Goal: Navigation & Orientation: Find specific page/section

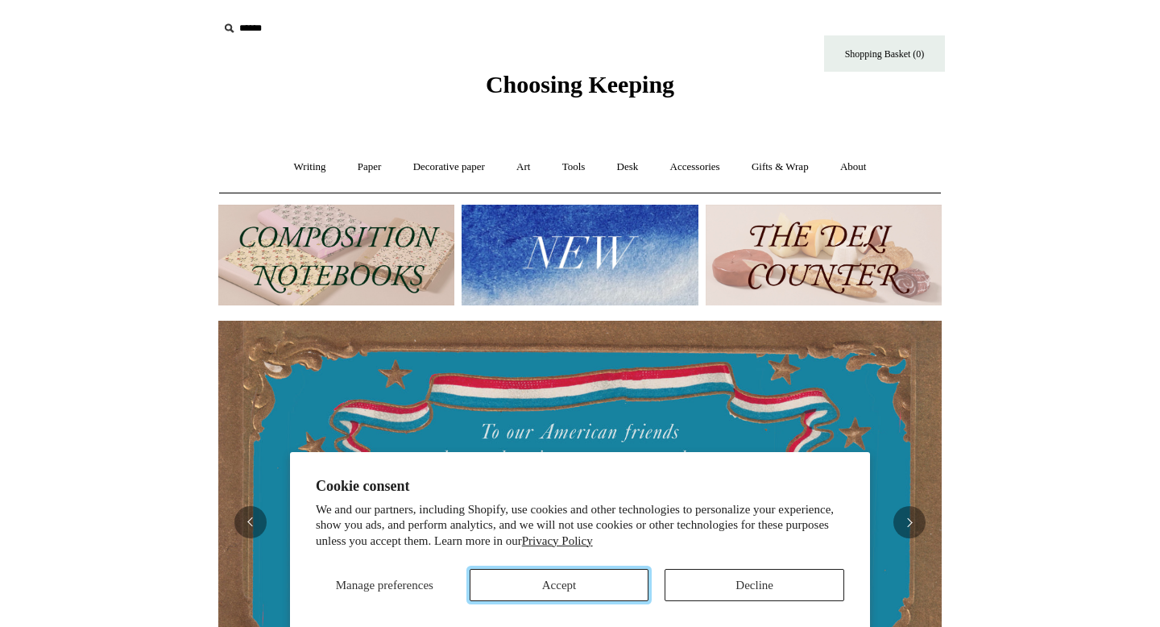
click at [593, 591] on button "Accept" at bounding box center [560, 585] width 180 height 32
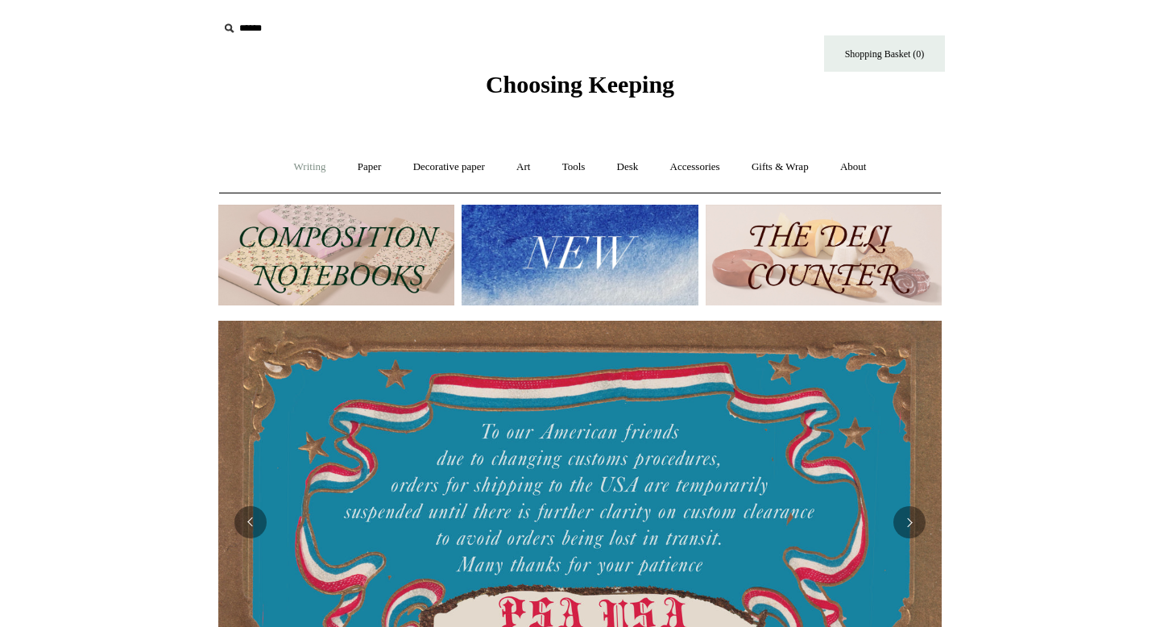
click at [307, 163] on link "Writing +" at bounding box center [309, 167] width 61 height 43
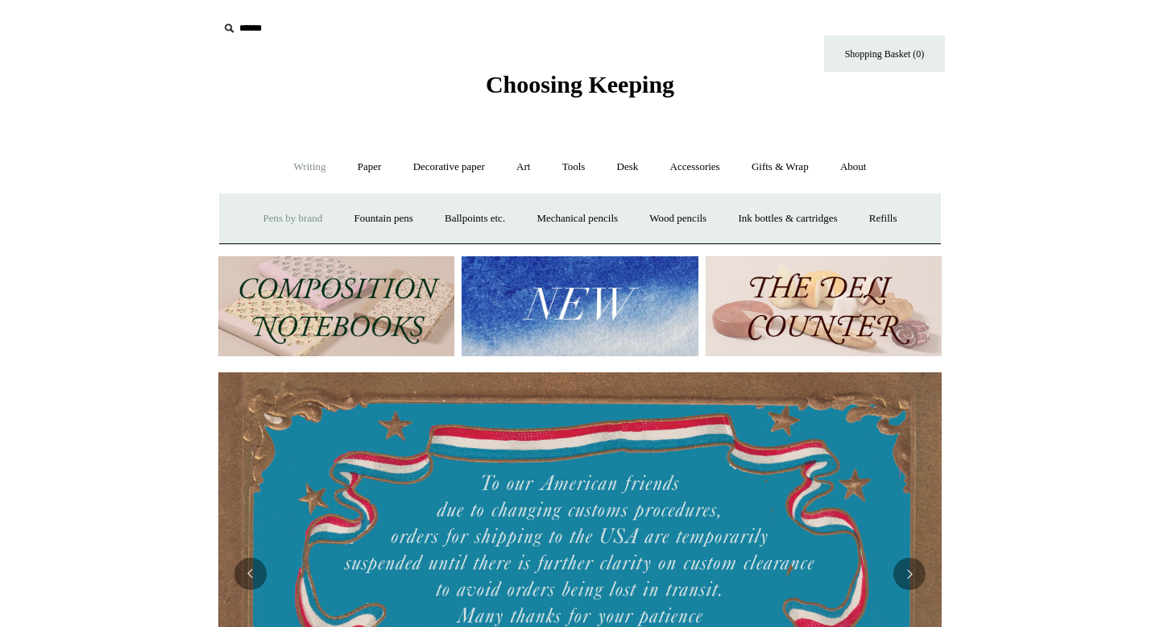
click at [282, 217] on link "Pens by brand +" at bounding box center [293, 218] width 89 height 43
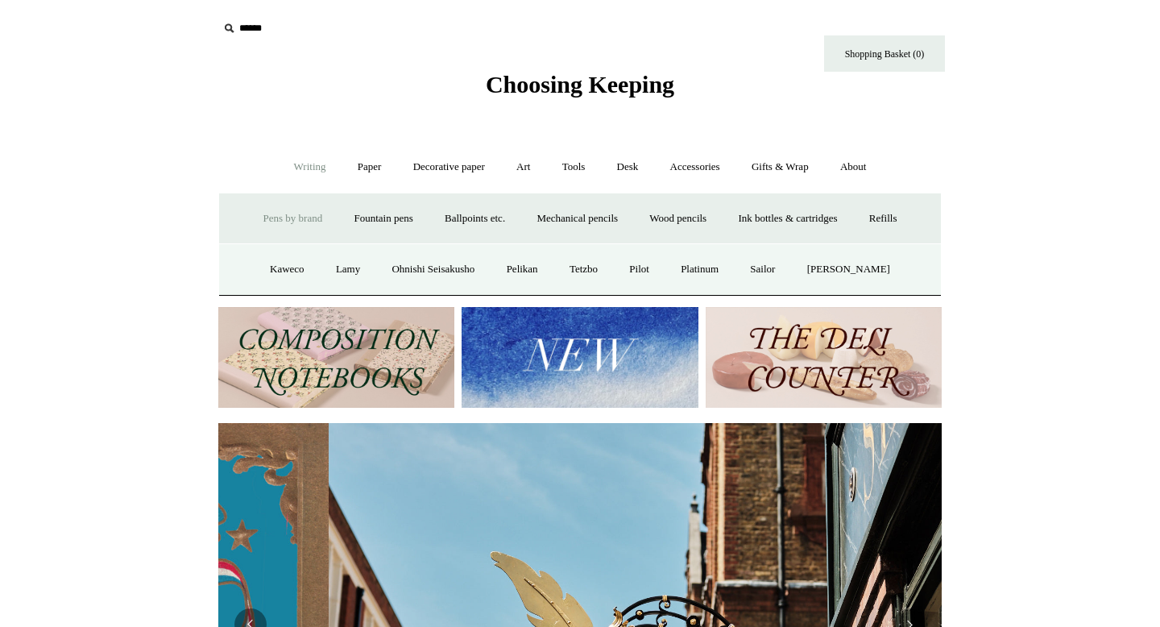
scroll to position [0, 723]
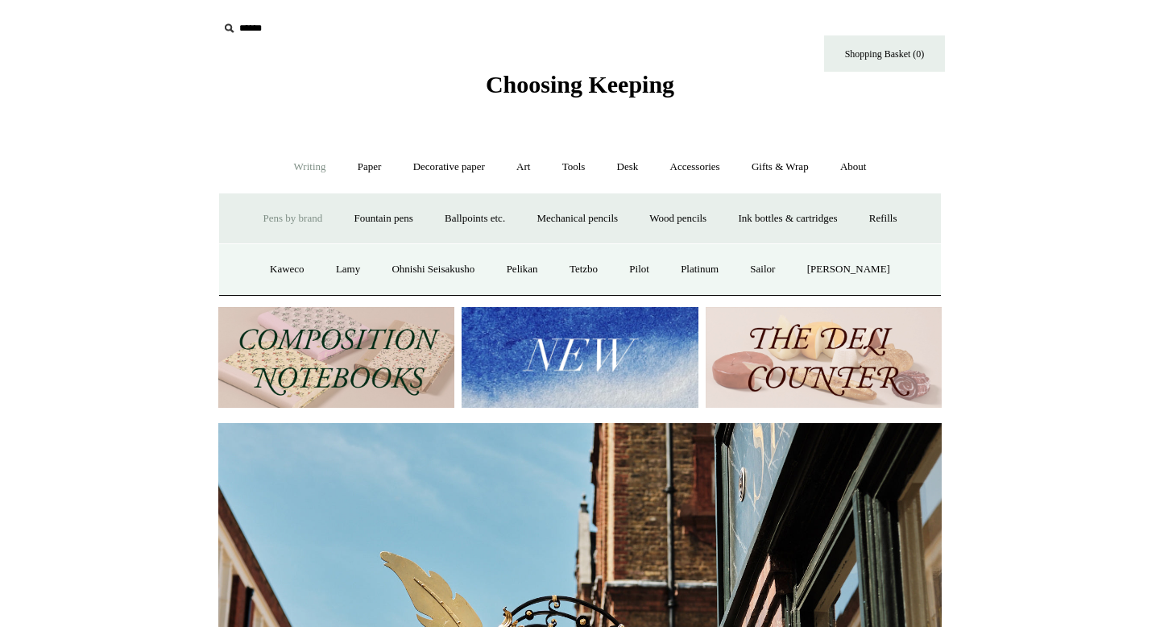
click at [282, 217] on link "Pens by brand -" at bounding box center [293, 218] width 89 height 43
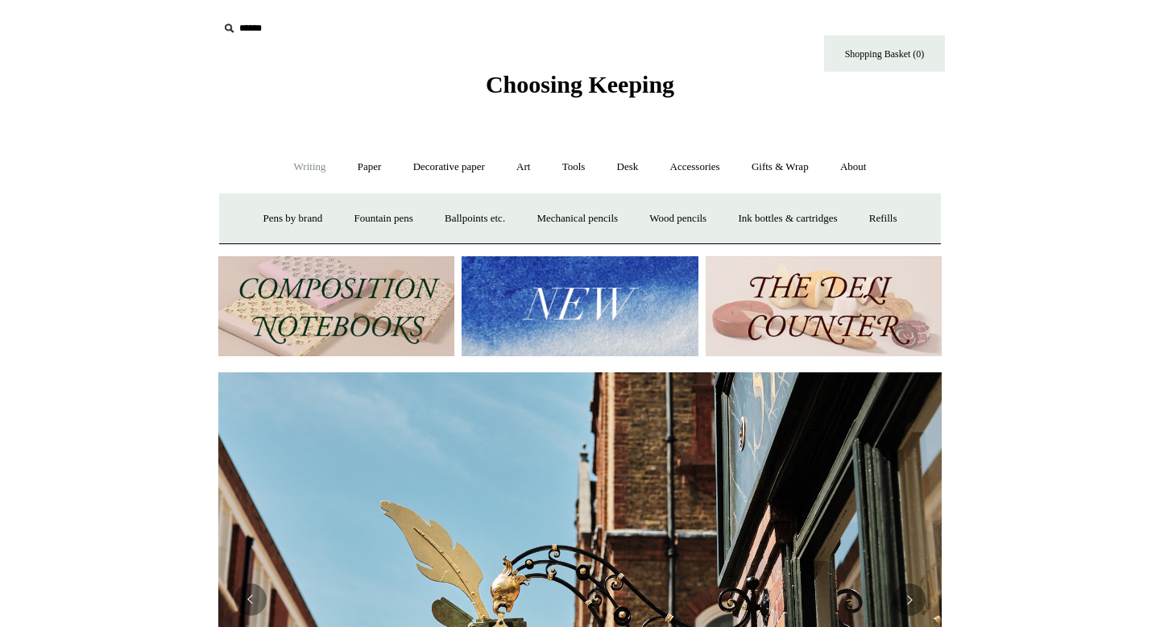
click at [301, 157] on link "Writing -" at bounding box center [309, 167] width 61 height 43
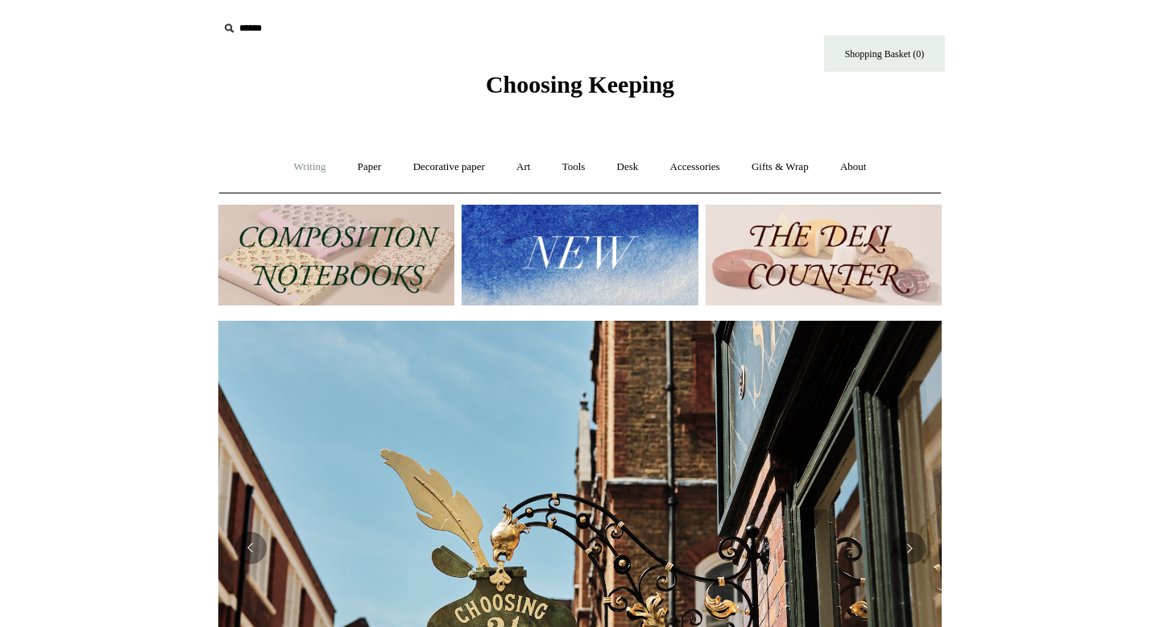
click at [298, 168] on link "Writing +" at bounding box center [309, 167] width 61 height 43
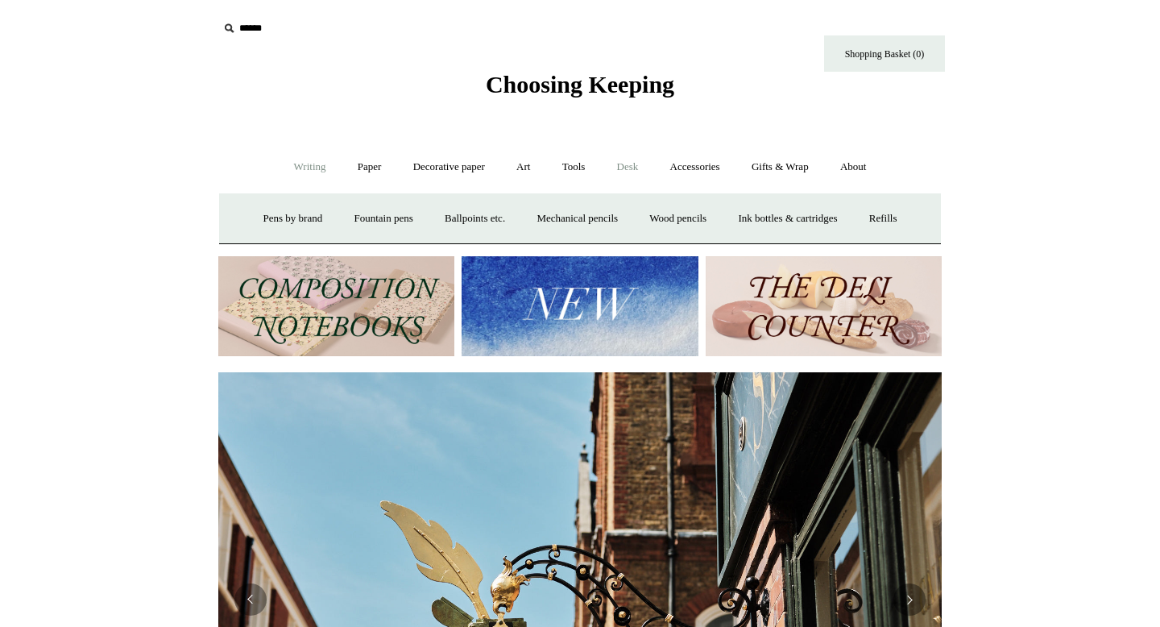
click at [631, 168] on link "Desk +" at bounding box center [627, 167] width 51 height 43
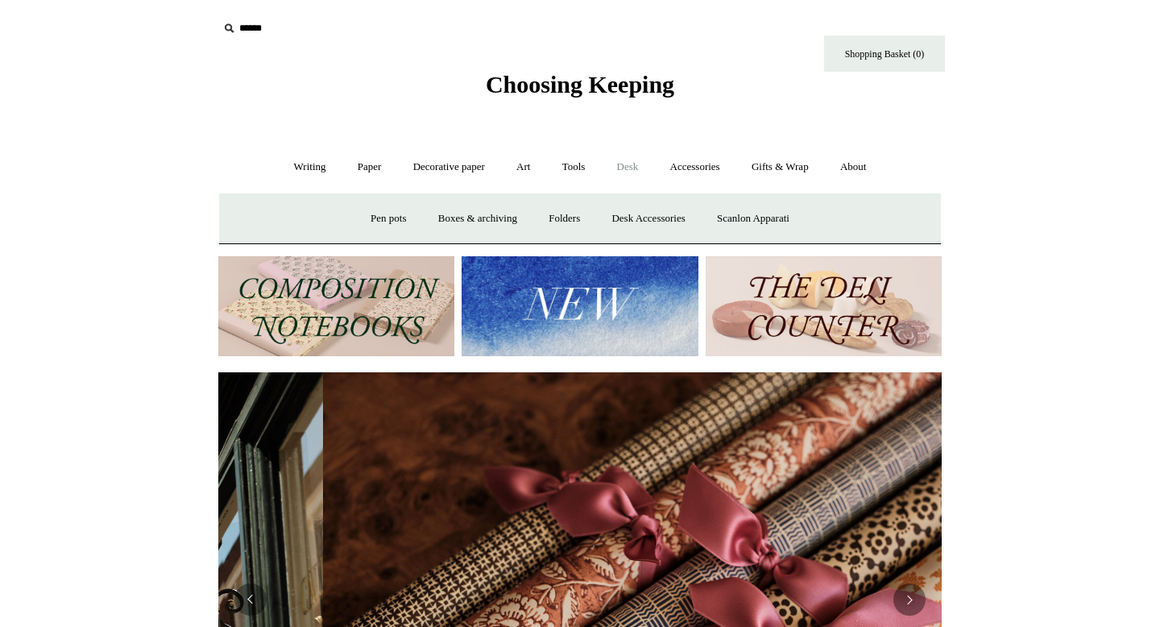
scroll to position [0, 1446]
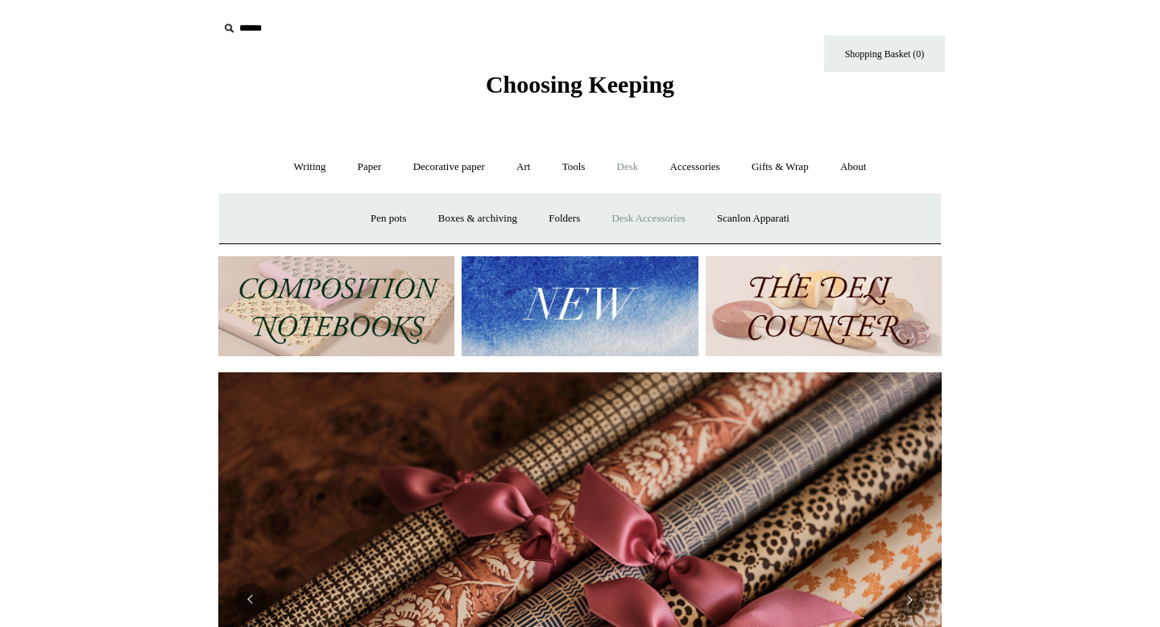
click at [647, 220] on link "Desk Accessories" at bounding box center [648, 218] width 102 height 43
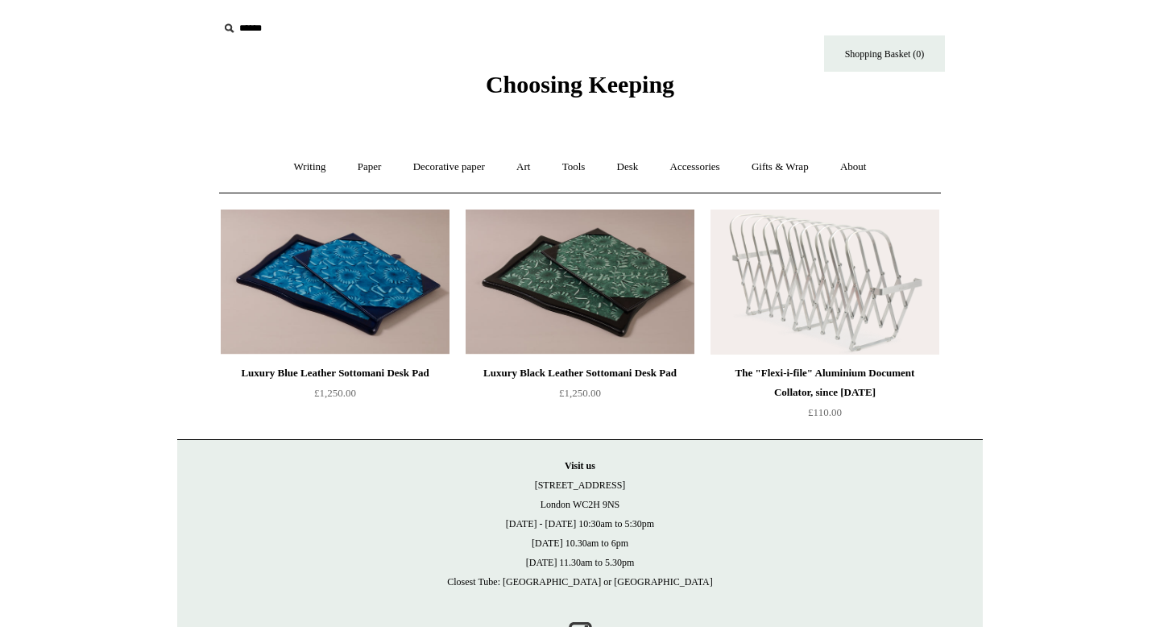
scroll to position [64, 0]
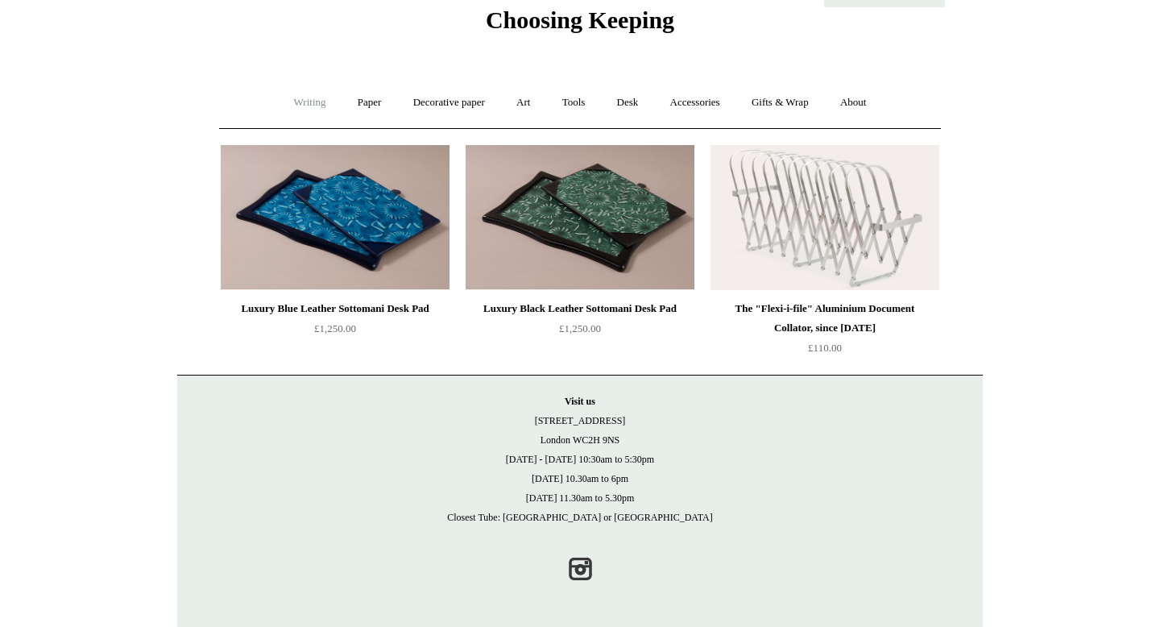
click at [296, 104] on link "Writing +" at bounding box center [309, 102] width 61 height 43
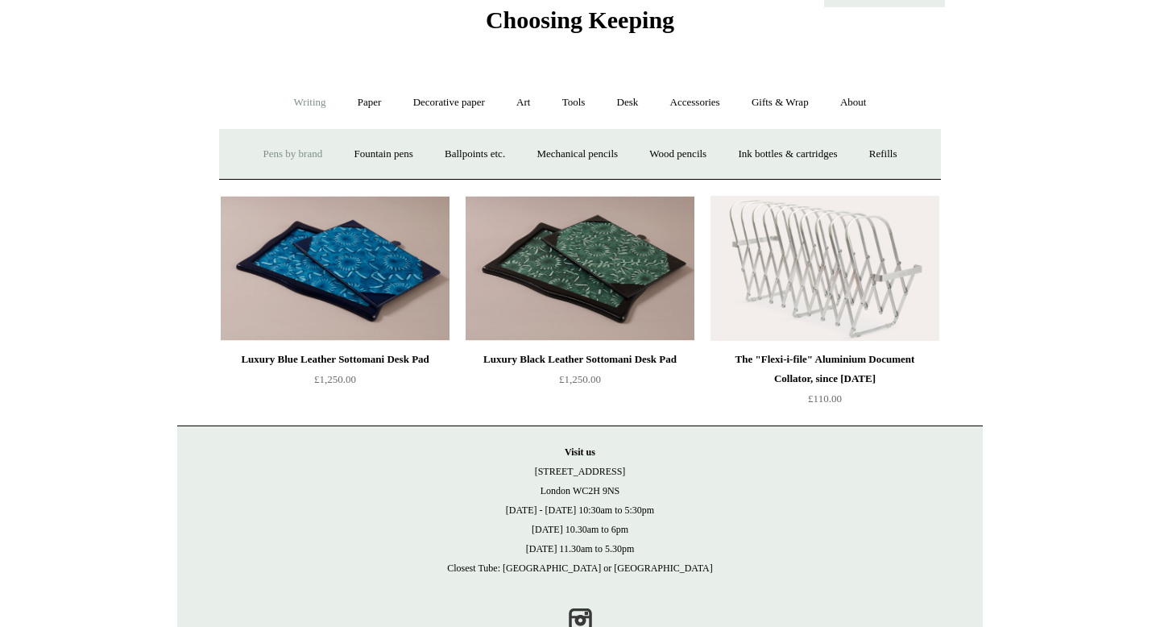
click at [279, 156] on link "Pens by brand +" at bounding box center [293, 154] width 89 height 43
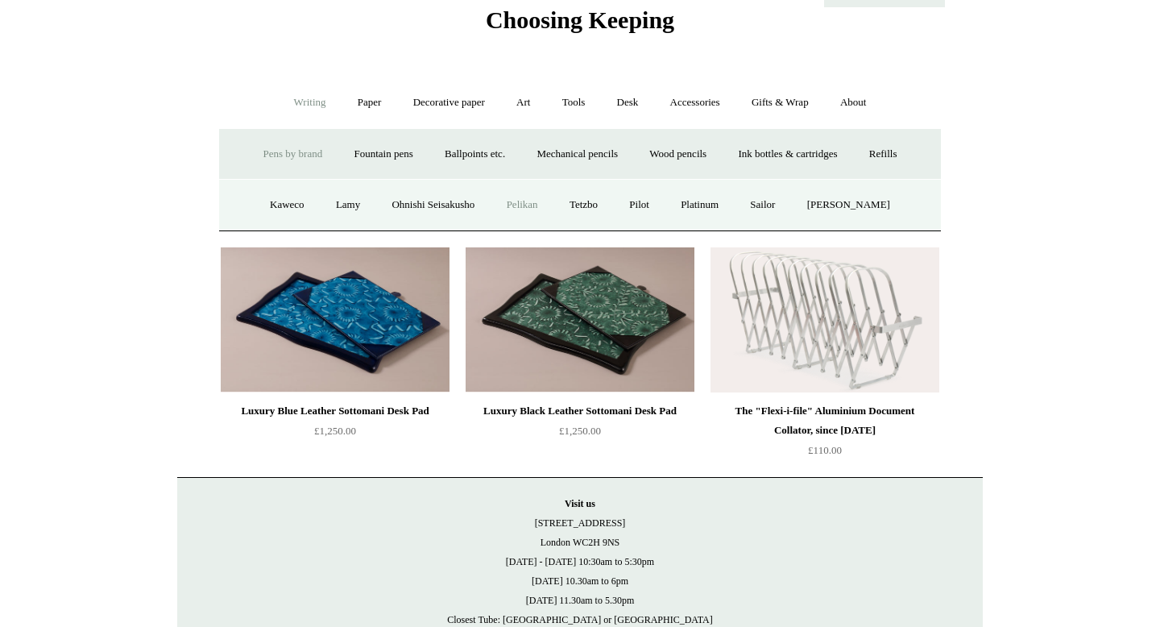
click at [530, 208] on link "Pelikan" at bounding box center [522, 205] width 60 height 43
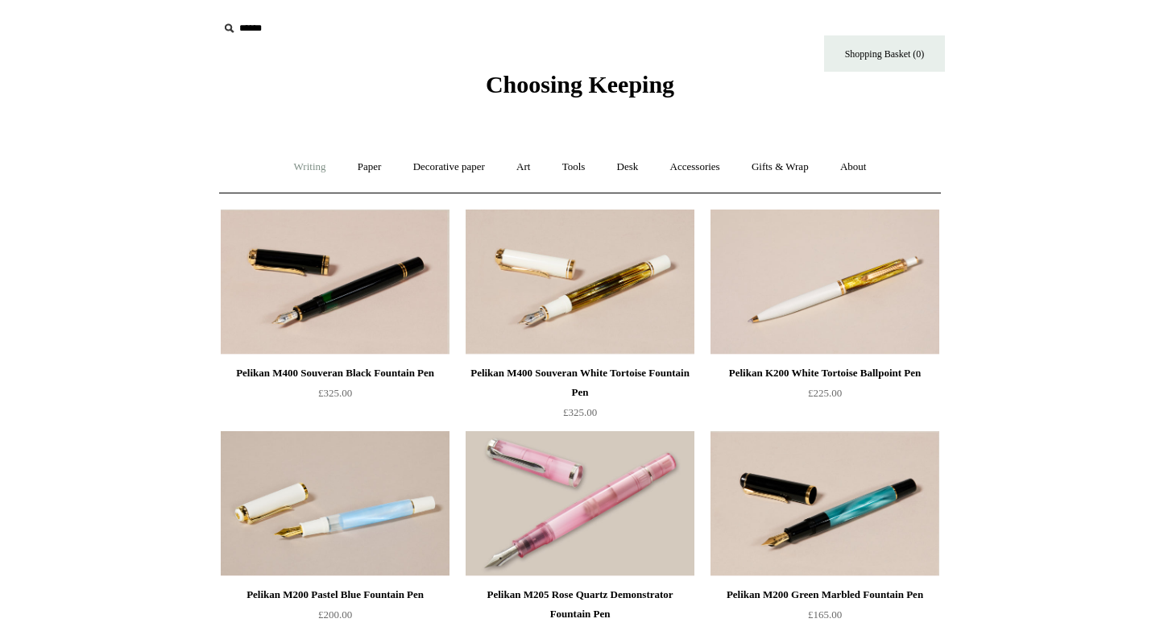
click at [297, 168] on link "Writing +" at bounding box center [309, 167] width 61 height 43
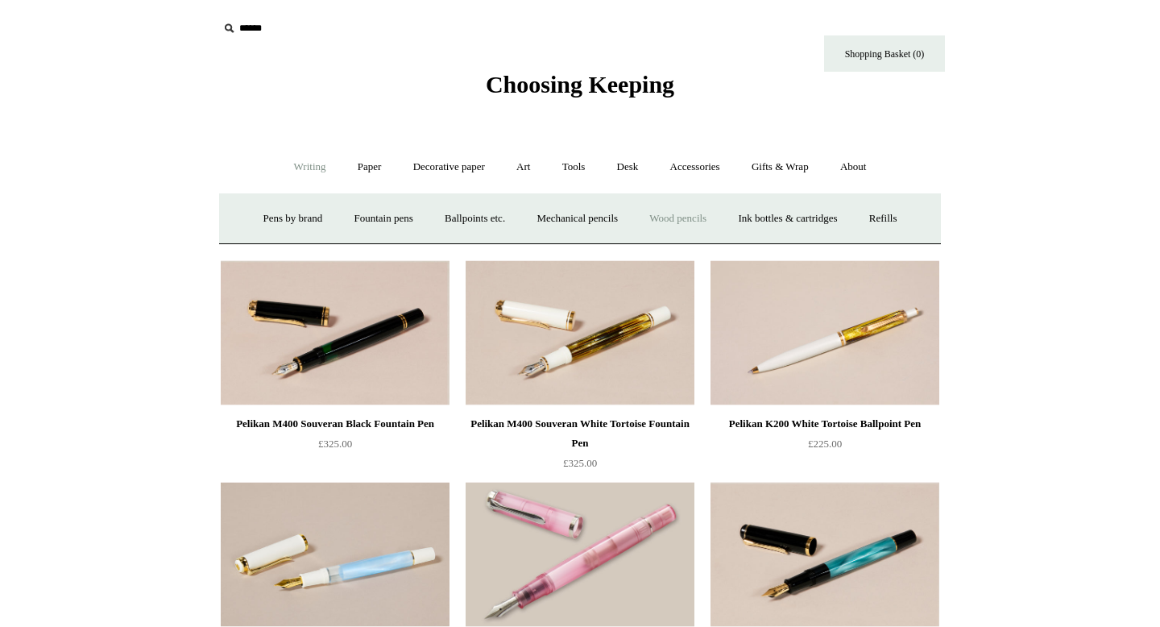
click at [697, 220] on link "Wood pencils +" at bounding box center [678, 218] width 86 height 43
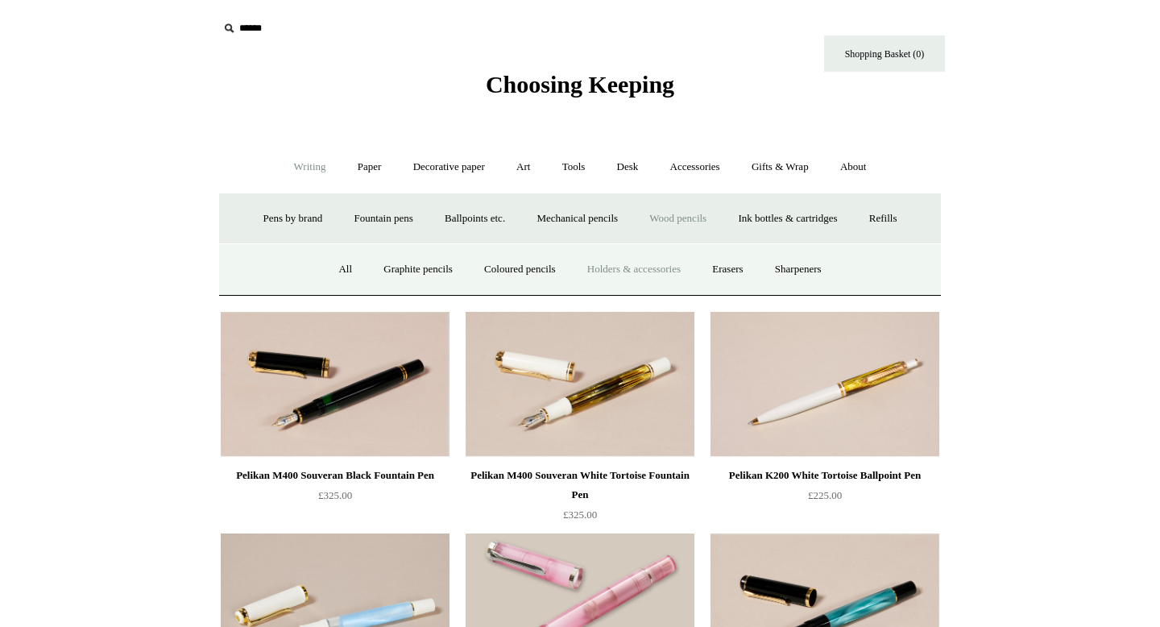
click at [636, 273] on link "Holders & accessories" at bounding box center [634, 269] width 122 height 43
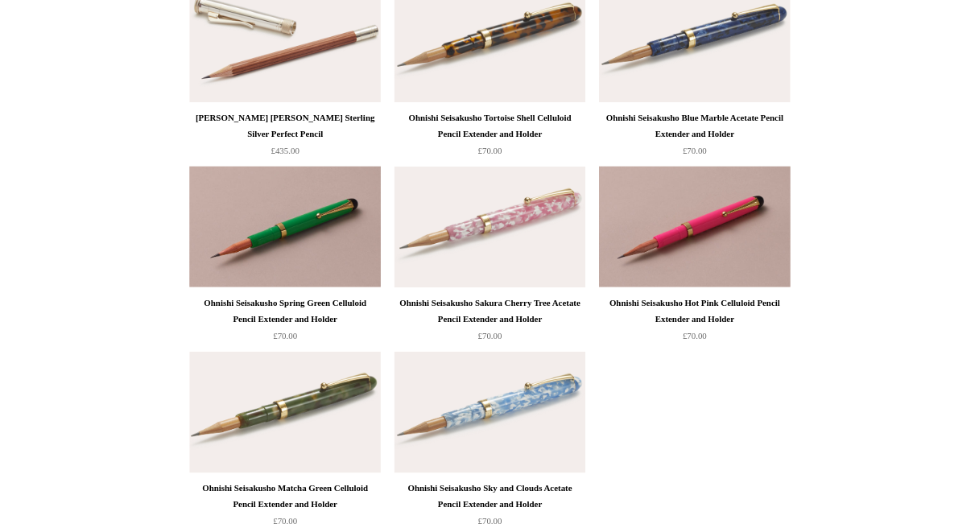
scroll to position [507, 0]
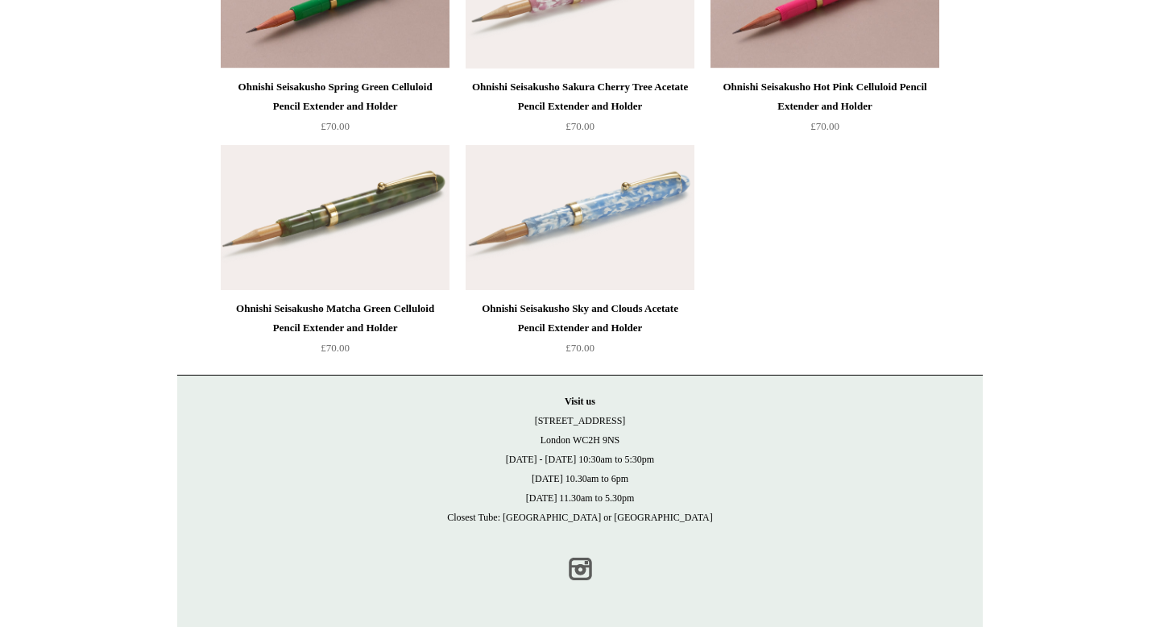
click at [578, 559] on link "Instagram" at bounding box center [579, 568] width 35 height 35
